Goal: Task Accomplishment & Management: Manage account settings

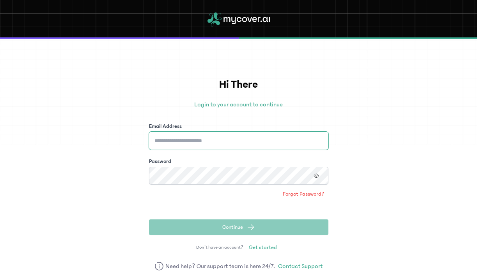
click at [267, 142] on input "Email Address" at bounding box center [238, 141] width 179 height 18
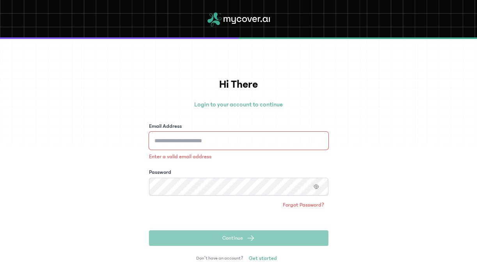
type input "**********"
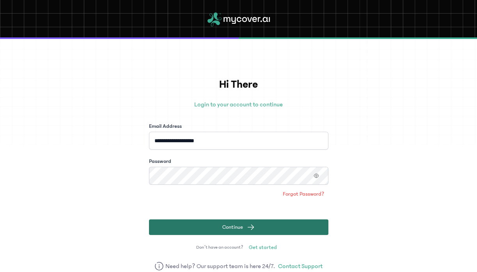
click at [249, 226] on span "submit" at bounding box center [251, 227] width 8 height 8
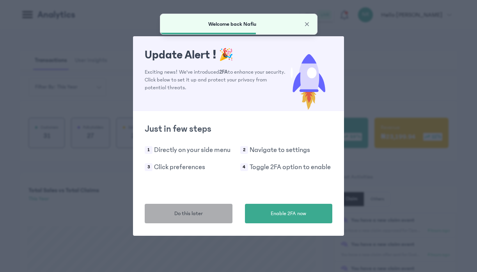
click at [201, 211] on span "Do this later" at bounding box center [188, 214] width 28 height 8
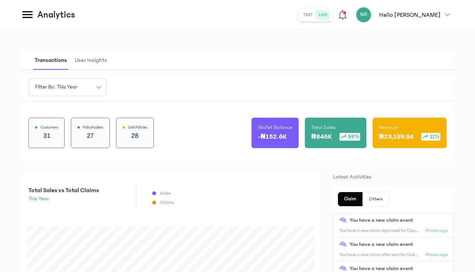
click at [100, 87] on icon "button" at bounding box center [99, 87] width 4 height 2
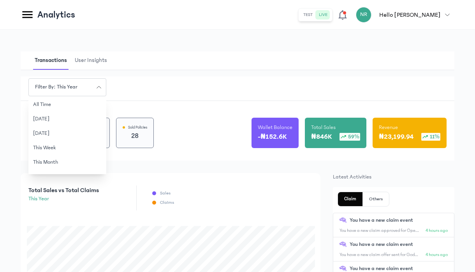
click at [133, 104] on div "Customers 31 Policyholders 27 Sold Policies 28 Wallet Balance -₦152.6K Total Sa…" at bounding box center [238, 131] width 434 height 60
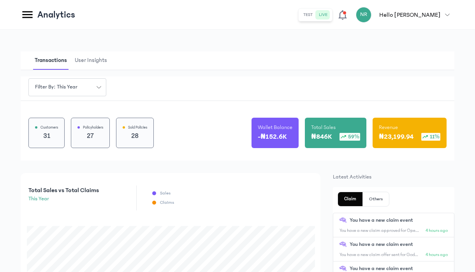
click at [50, 138] on p "31" at bounding box center [46, 136] width 23 height 11
click at [99, 86] on icon "button" at bounding box center [99, 87] width 5 height 5
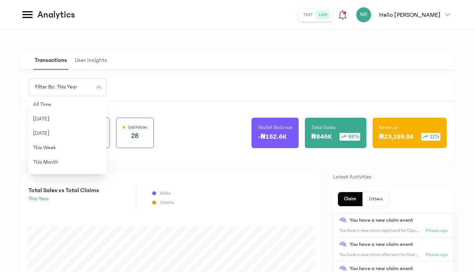
click at [194, 126] on div "Customers 31 Policyholders 27 Sold Policies 28 Wallet Balance -₦152.6K Total Sa…" at bounding box center [238, 131] width 434 height 60
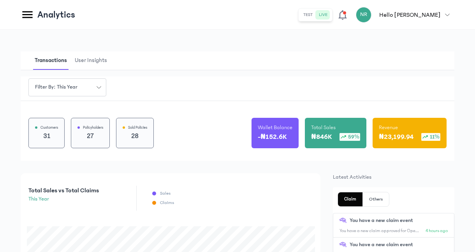
click at [450, 13] on icon "button" at bounding box center [447, 14] width 5 height 5
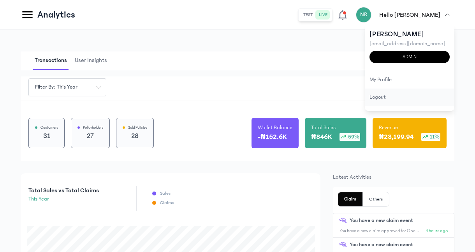
click at [380, 94] on div "logout" at bounding box center [410, 97] width 90 height 18
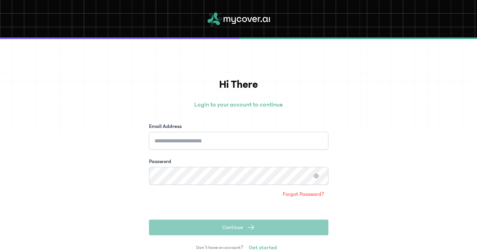
click at [234, 20] on icon at bounding box center [233, 20] width 4 height 7
